Goal: Information Seeking & Learning: Learn about a topic

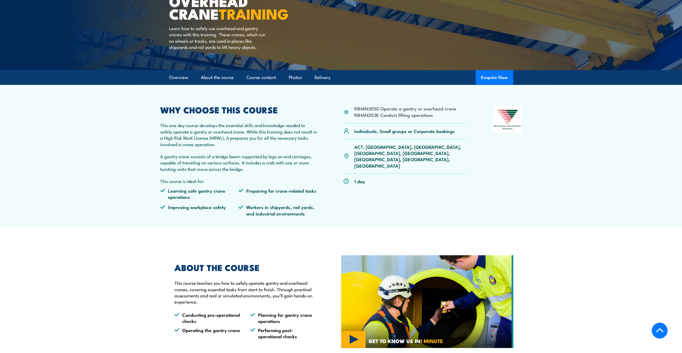
scroll to position [179, 0]
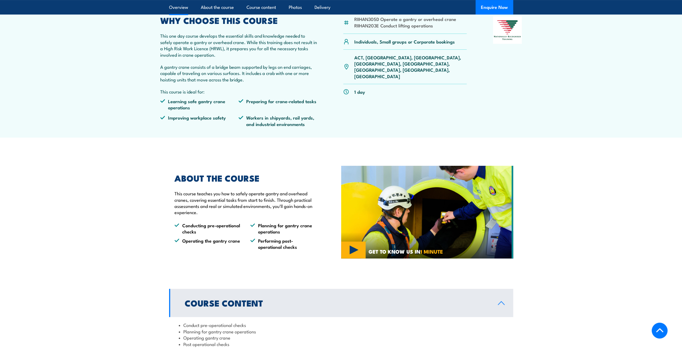
click at [353, 250] on img at bounding box center [427, 212] width 172 height 93
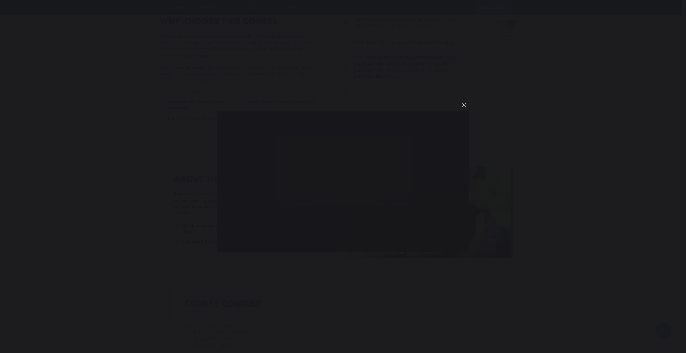
click at [464, 105] on button "You can close this modal content with the ESC key" at bounding box center [464, 105] width 9 height 9
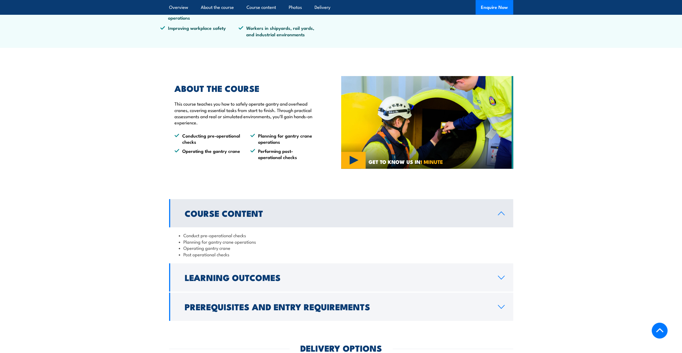
scroll to position [358, 0]
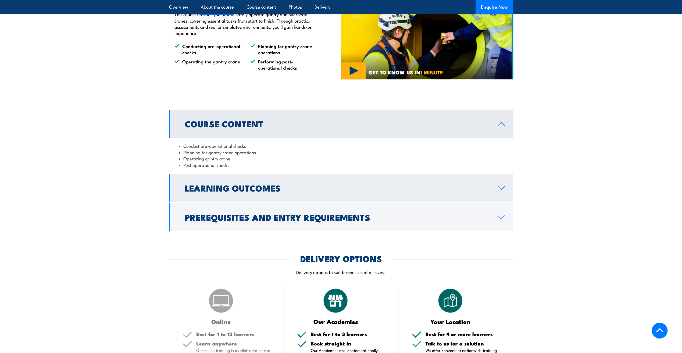
click at [391, 191] on h2 "Learning Outcomes" at bounding box center [337, 188] width 305 height 8
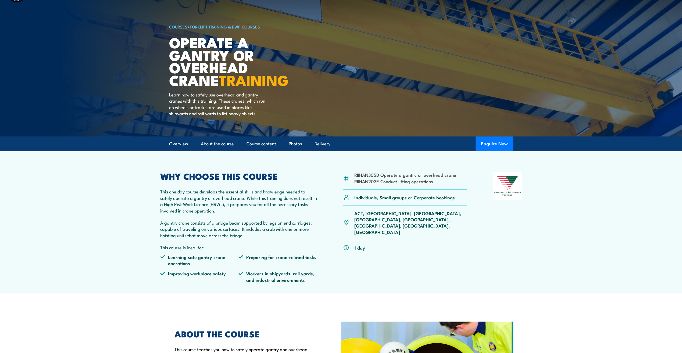
scroll to position [0, 0]
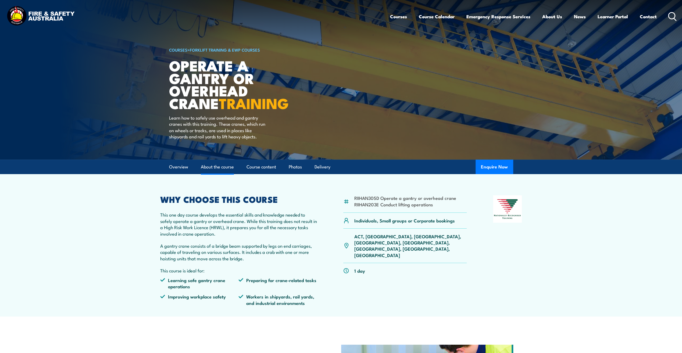
click at [222, 165] on link "About the course" at bounding box center [217, 167] width 33 height 14
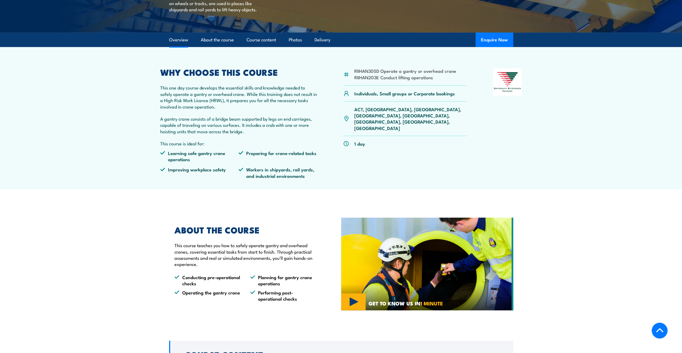
scroll to position [38, 0]
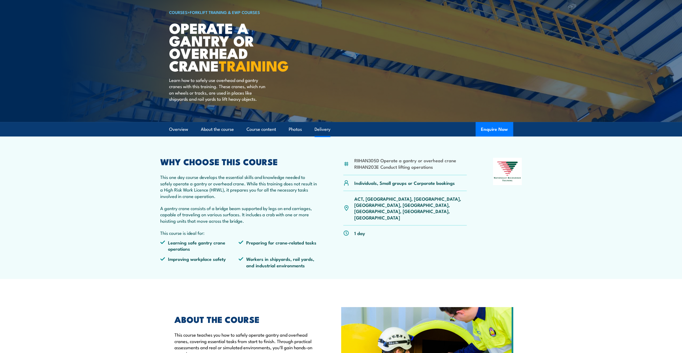
click at [325, 128] on link "Delivery" at bounding box center [323, 129] width 16 height 14
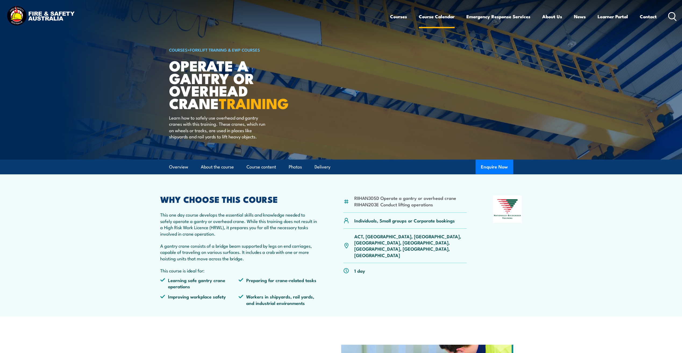
click at [435, 17] on link "Course Calendar" at bounding box center [437, 16] width 36 height 14
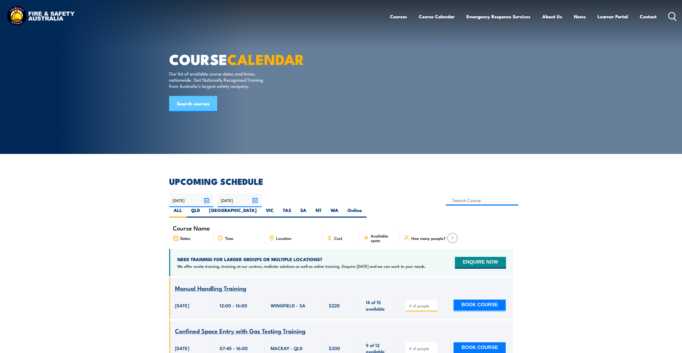
click at [194, 112] on link "Search courses" at bounding box center [193, 104] width 48 height 16
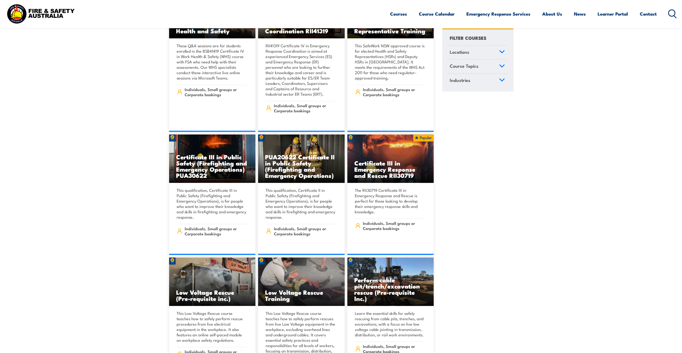
scroll to position [1255, 0]
